Goal: Information Seeking & Learning: Learn about a topic

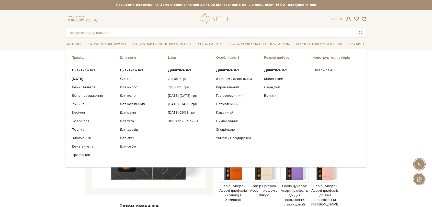
click at [179, 86] on link "700-999 грн" at bounding box center [190, 87] width 44 height 5
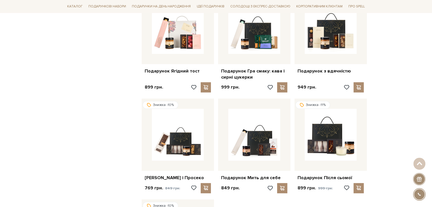
scroll to position [454, 0]
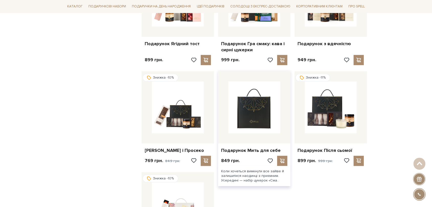
click at [253, 104] on img at bounding box center [254, 107] width 52 height 52
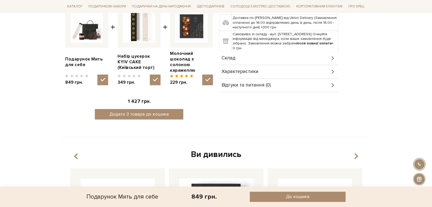
scroll to position [170, 0]
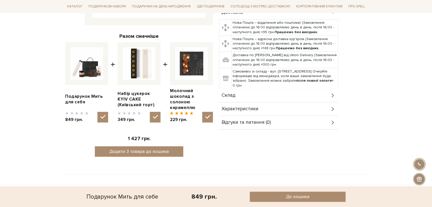
click at [235, 89] on div "Склад" at bounding box center [278, 95] width 119 height 13
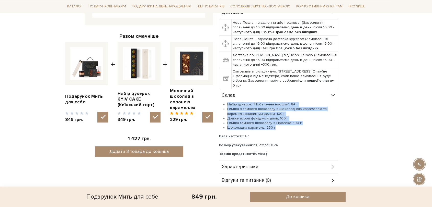
drag, startPoint x: 226, startPoint y: 93, endPoint x: 290, endPoint y: 118, distance: 68.5
click at [290, 118] on ul "Набір цукерок “Побачення наосліп”, 84 г Плитка з темного шоколаду з шоколадною …" at bounding box center [278, 116] width 119 height 28
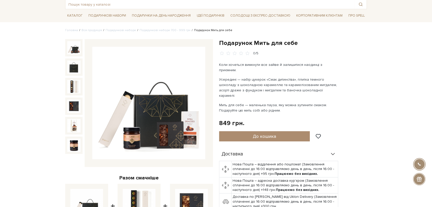
scroll to position [0, 0]
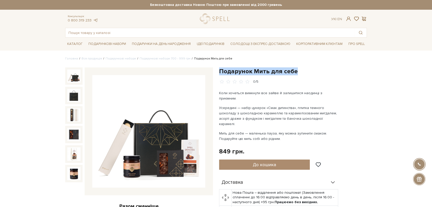
drag, startPoint x: 221, startPoint y: 69, endPoint x: 302, endPoint y: 68, distance: 81.5
click at [302, 68] on h1 "Подарунок Мить для себе" at bounding box center [293, 71] width 148 height 8
copy h1 "Подарунок Мить для себе"
click at [222, 176] on div "Доставка" at bounding box center [278, 182] width 119 height 13
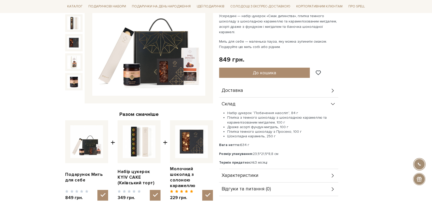
scroll to position [113, 0]
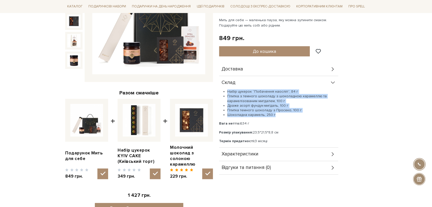
drag, startPoint x: 227, startPoint y: 80, endPoint x: 276, endPoint y: 105, distance: 54.7
click at [276, 105] on ul "Набір цукерок “Побачення наосліп”, 84 г Плитка з темного шоколаду з шоколадною …" at bounding box center [278, 103] width 119 height 28
copy ul "Набір цукерок “Побачення наосліп”, 84 г Плитка з темного шоколаду з шоколадною …"
